Goal: Contribute content

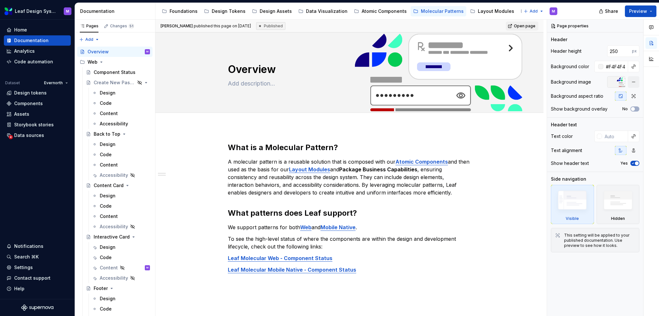
type textarea "*"
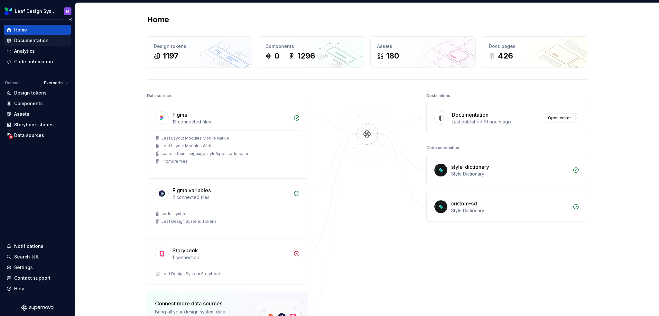
click at [31, 42] on div "Documentation" at bounding box center [31, 40] width 34 height 6
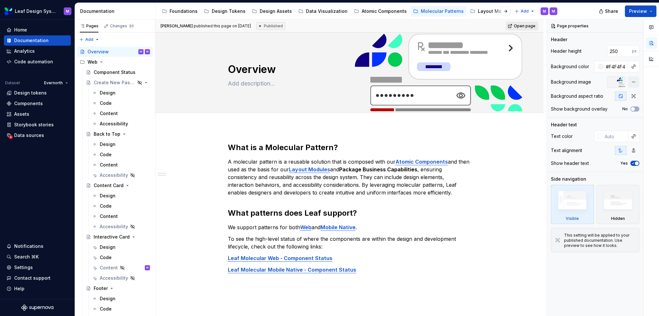
click at [517, 23] on span "Open page" at bounding box center [525, 25] width 22 height 5
type textarea "*"
